Goal: Information Seeking & Learning: Understand process/instructions

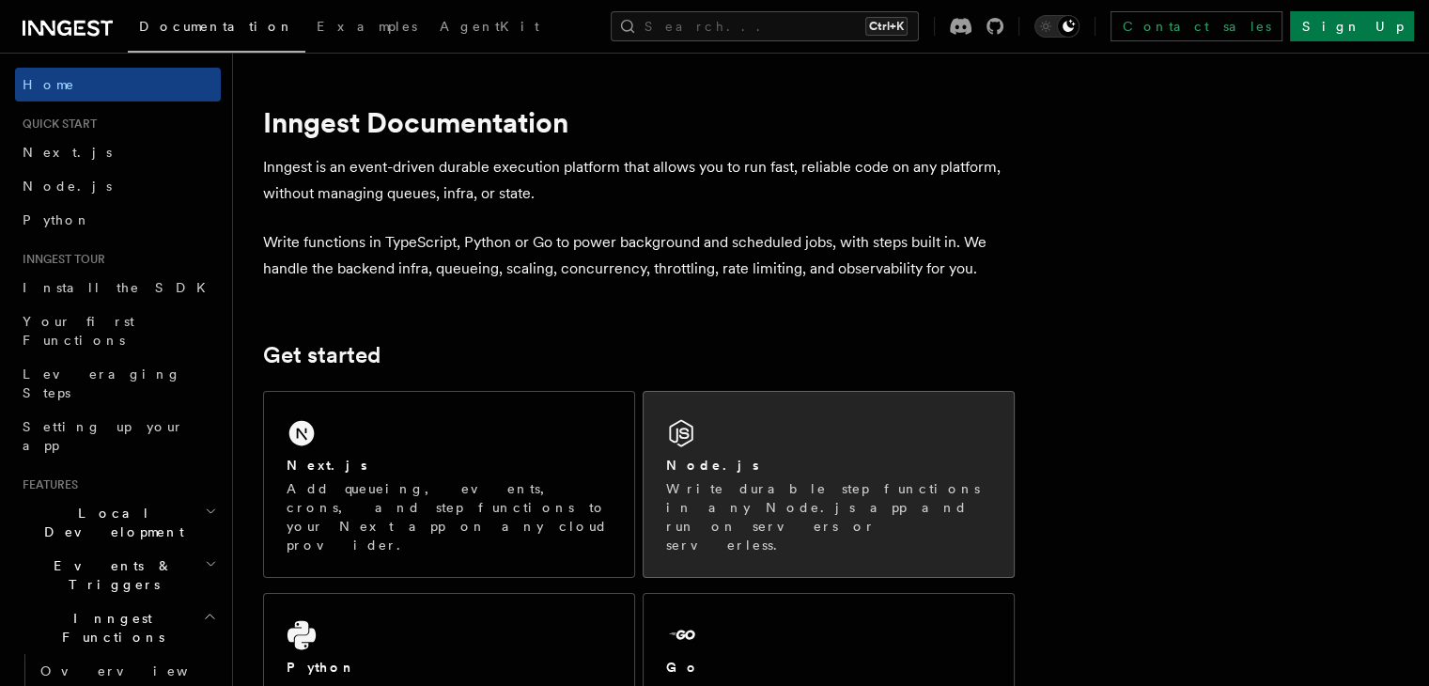
click at [724, 496] on p "Write durable step functions in any Node.js app and run on servers or serverles…" at bounding box center [828, 516] width 325 height 75
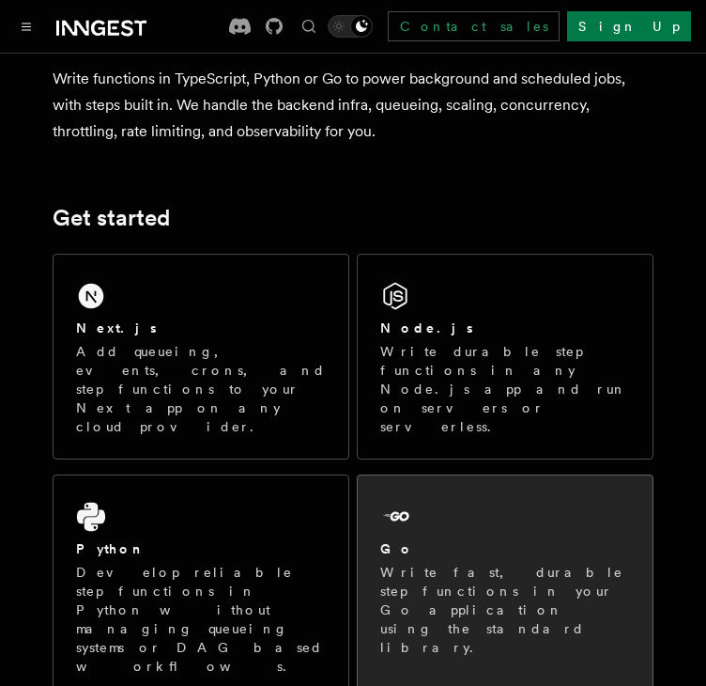
scroll to position [188, 0]
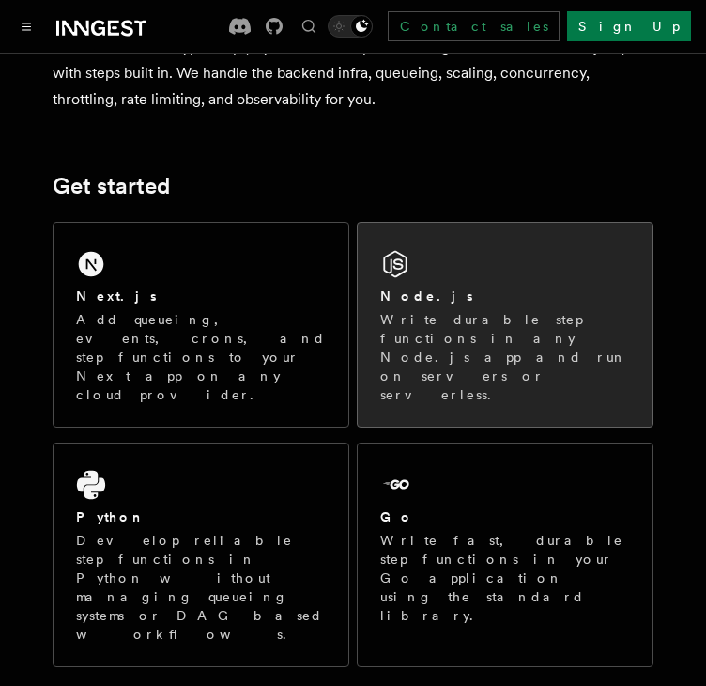
click at [564, 332] on p "Write durable step functions in any Node.js app and run on servers or serverles…" at bounding box center [505, 357] width 250 height 94
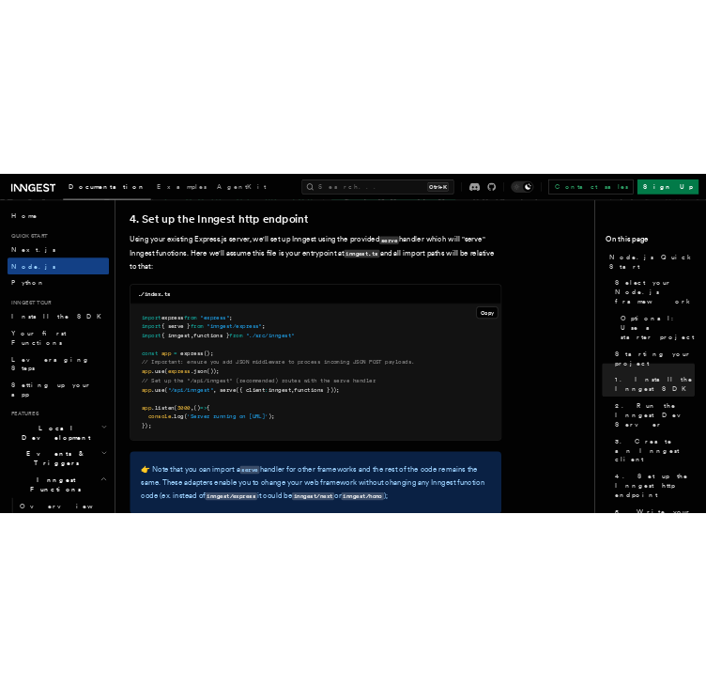
scroll to position [2818, 0]
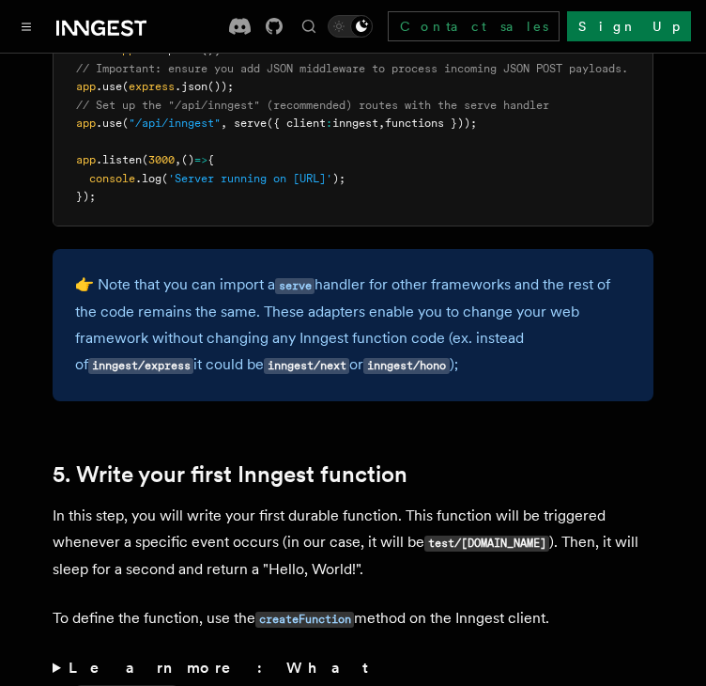
scroll to position [2818, 0]
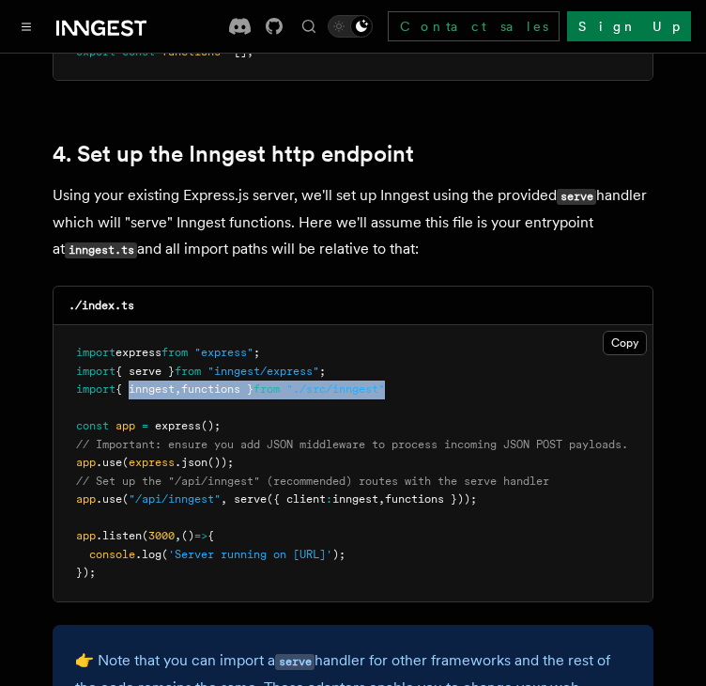
drag, startPoint x: 419, startPoint y: 371, endPoint x: 128, endPoint y: 372, distance: 291.2
click at [128, 372] on pre "import express from "express" ; import { serve } from "inngest/express" ; impor…" at bounding box center [353, 463] width 599 height 276
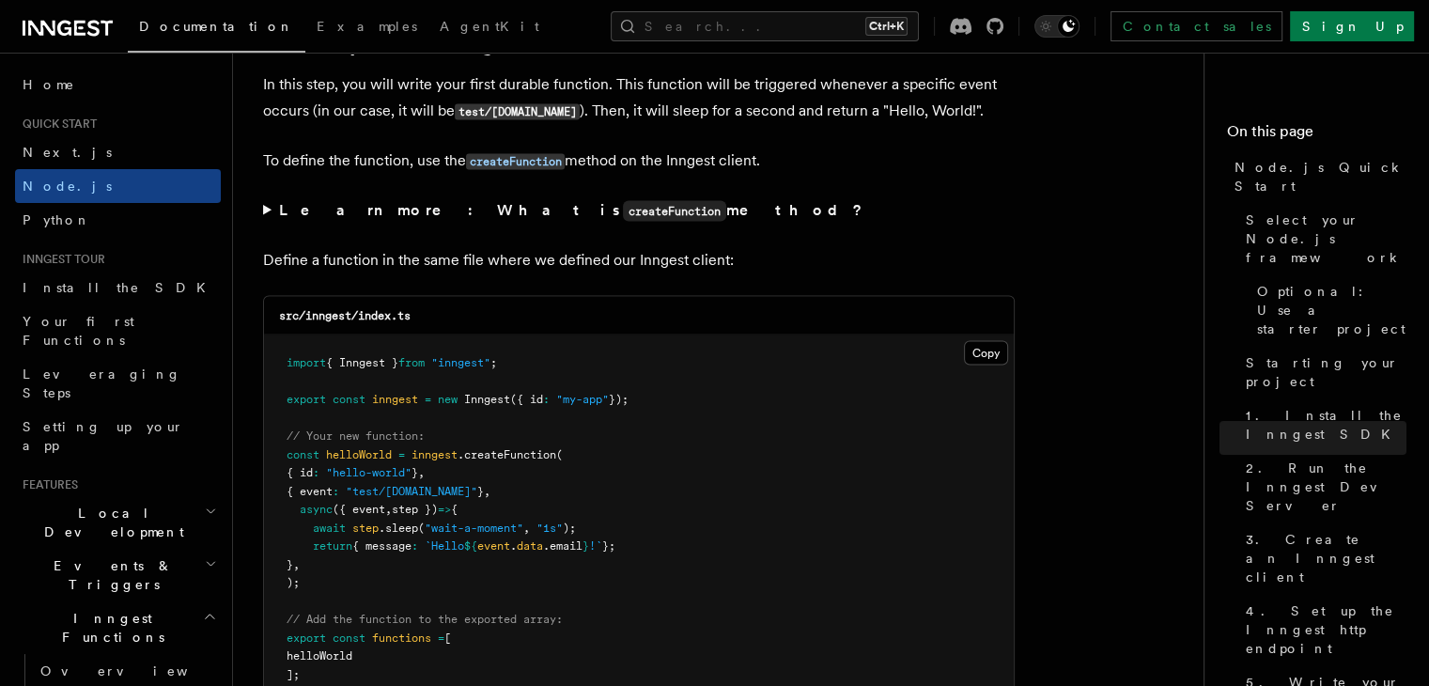
scroll to position [3758, 0]
